Goal: Register for event/course

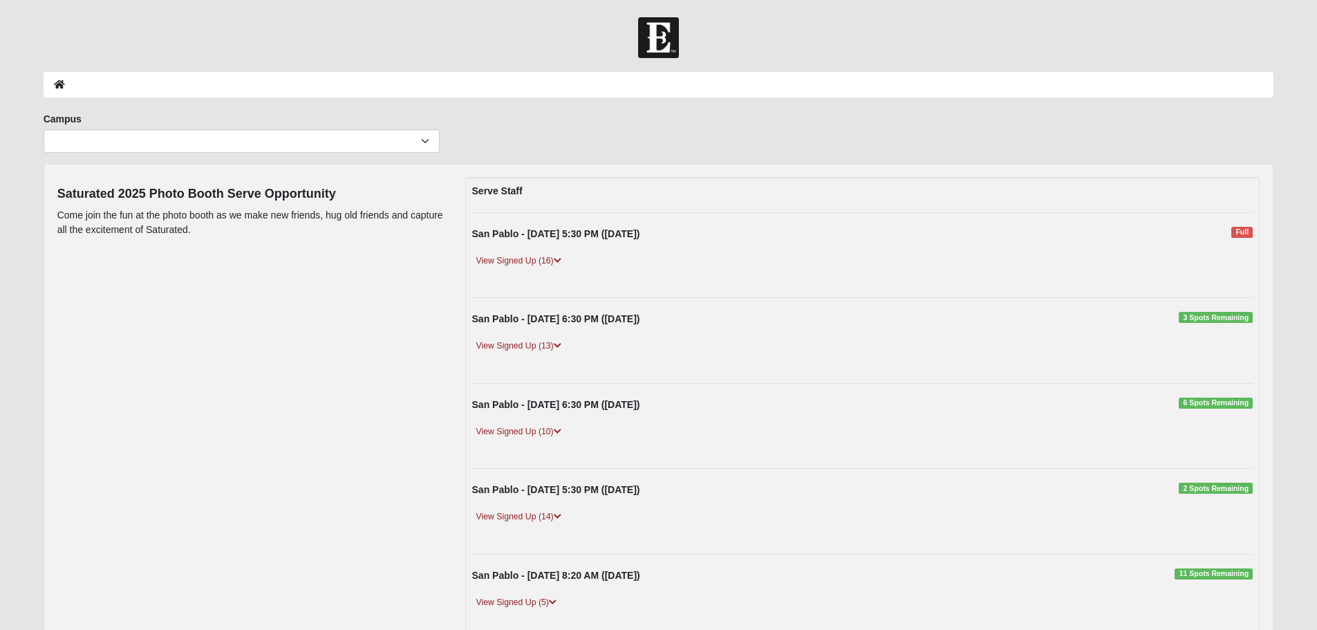
click at [1025, 134] on div "Campus [GEOGRAPHIC_DATA] Eleven22 Online [PERSON_NAME][GEOGRAPHIC_DATA] Jesup M…" at bounding box center [658, 137] width 1251 height 51
